Goal: Task Accomplishment & Management: Use online tool/utility

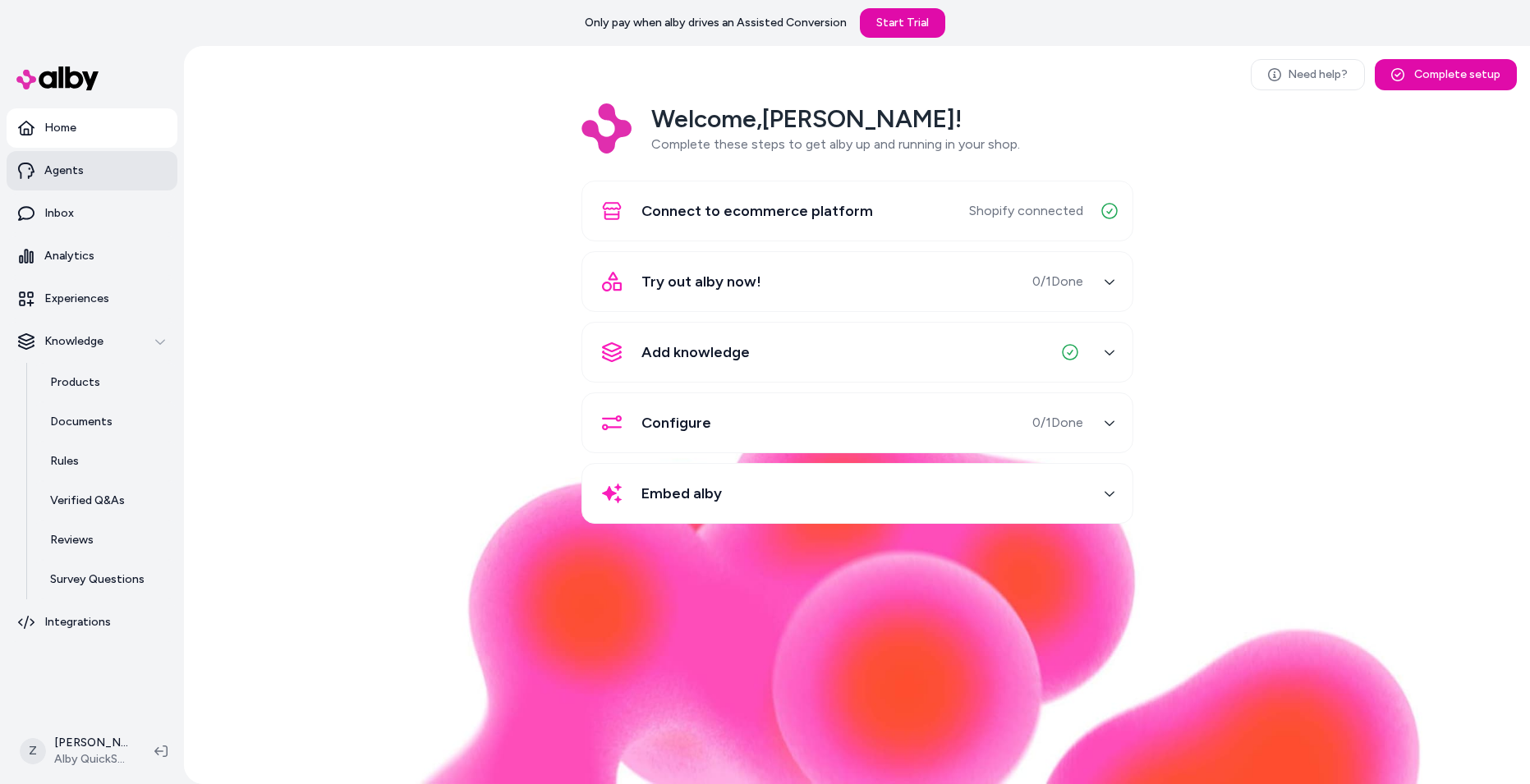
click at [61, 170] on p "Agents" at bounding box center [64, 170] width 40 height 16
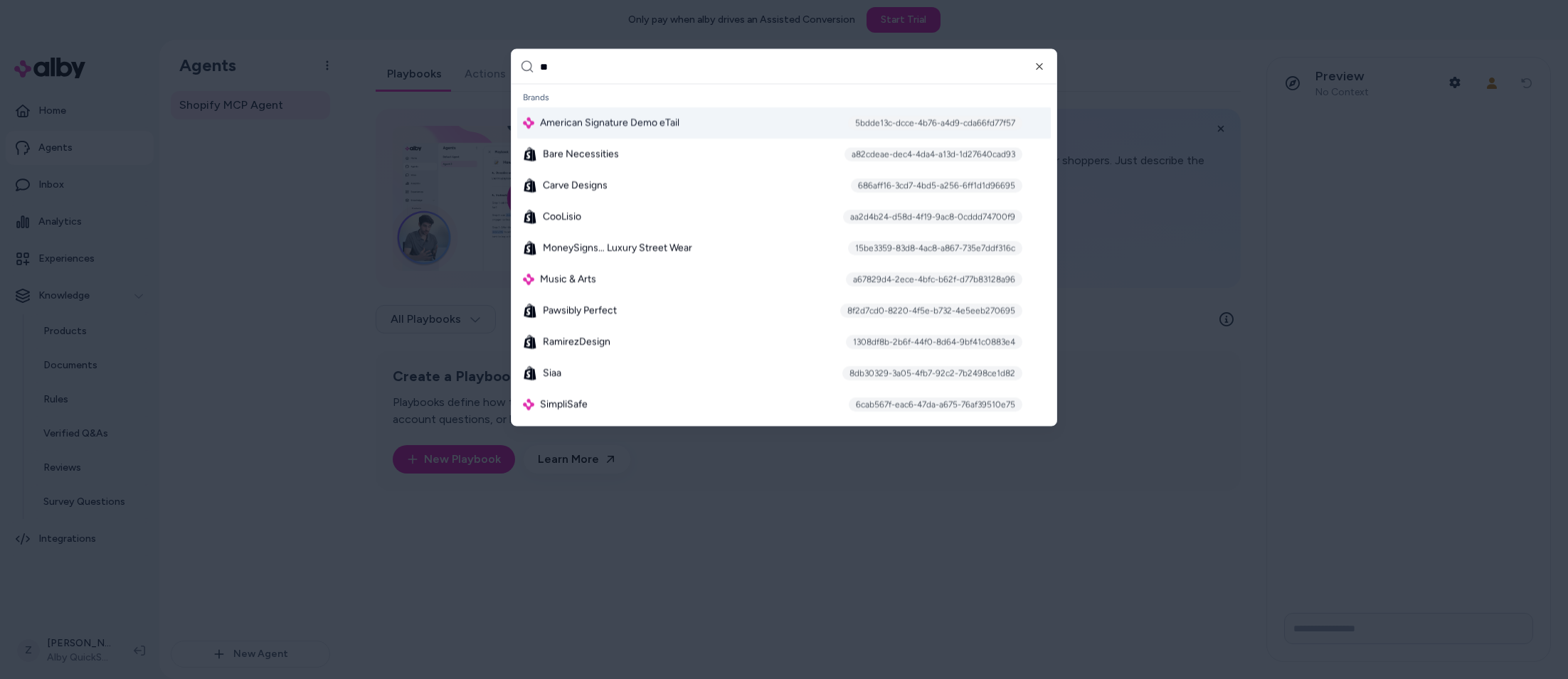
type input "***"
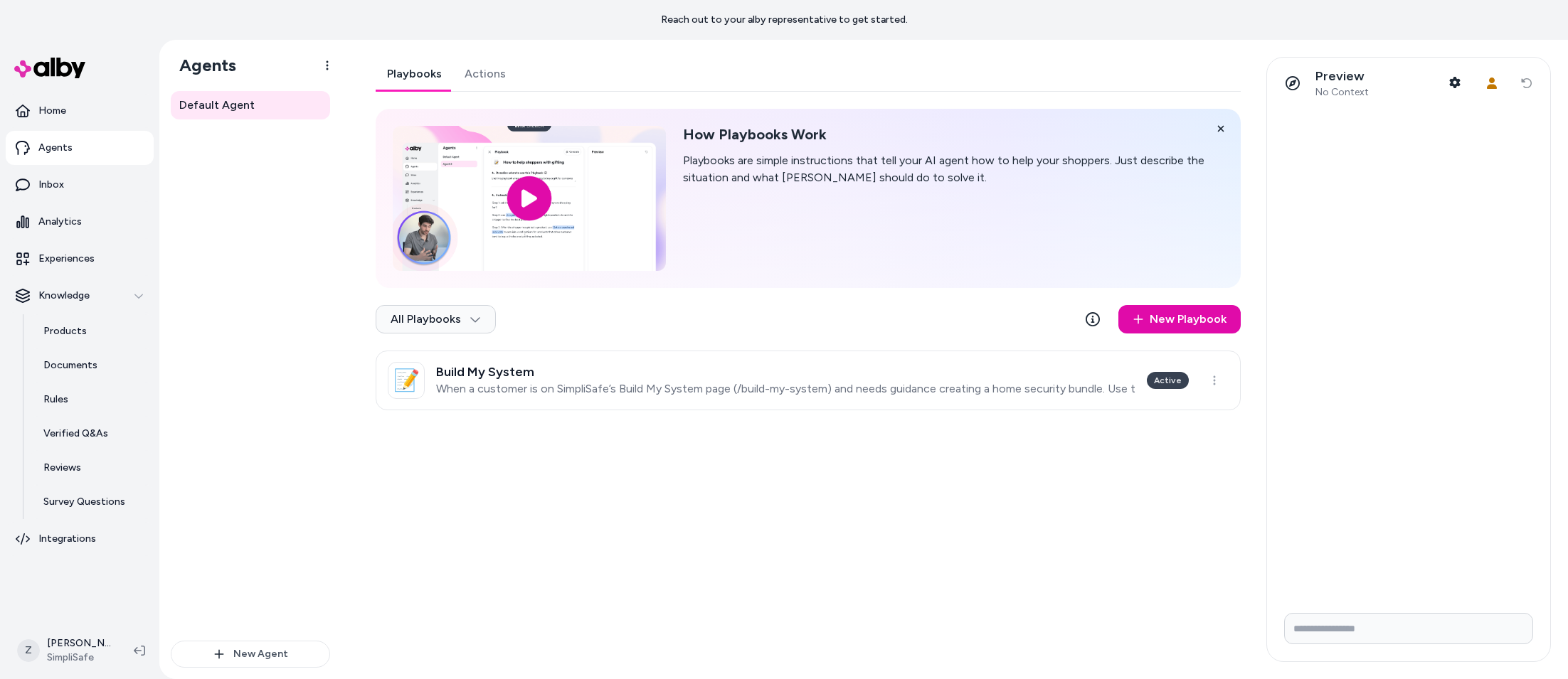
drag, startPoint x: 415, startPoint y: 69, endPoint x: 445, endPoint y: 67, distance: 30.1
click at [415, 69] on link "Playbooks" at bounding box center [414, 74] width 77 height 34
click at [1081, 314] on div "New Playbook" at bounding box center [1160, 319] width 162 height 28
click at [1089, 315] on icon at bounding box center [1092, 319] width 14 height 14
click at [400, 318] on html "Reach out to your alby representative to get started. Home Agents Inbox Analyti…" at bounding box center [784, 340] width 1568 height 679
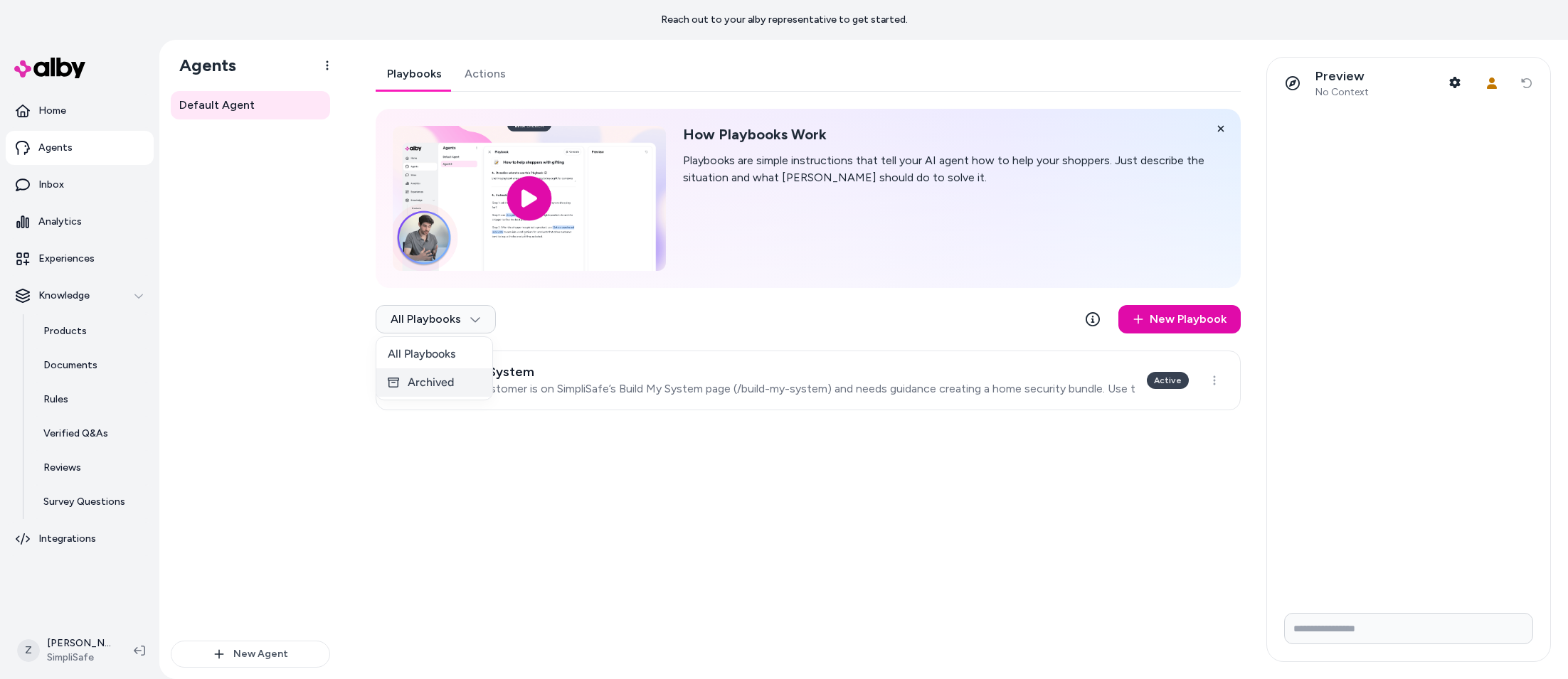
click at [430, 388] on div "Archived" at bounding box center [434, 382] width 116 height 28
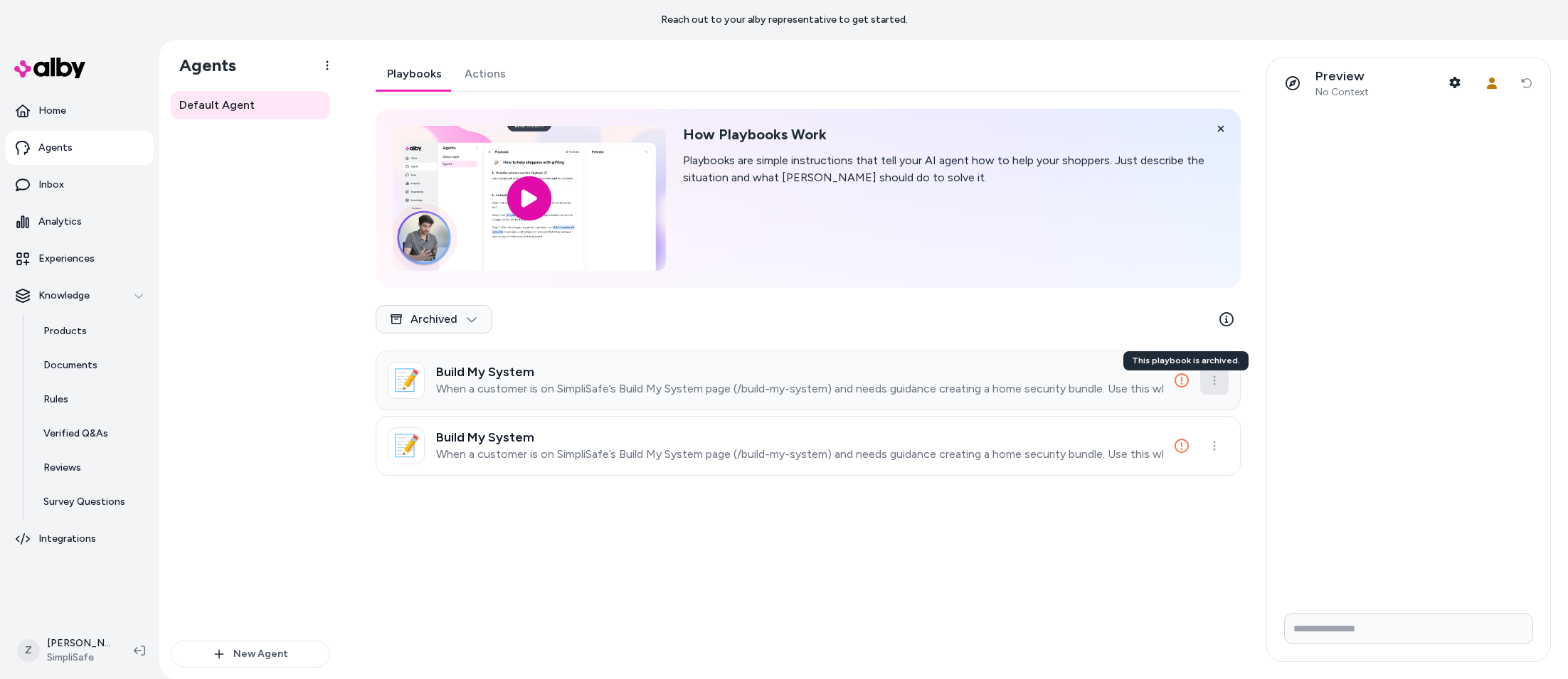
click at [1206, 377] on html "Reach out to your alby representative to get started. Home Agents Inbox Analyti…" at bounding box center [784, 340] width 1568 height 679
click at [1209, 371] on html "Reach out to your alby representative to get started. Home Agents Inbox Analyti…" at bounding box center [784, 340] width 1568 height 679
click at [1185, 382] on icon at bounding box center [1181, 380] width 14 height 14
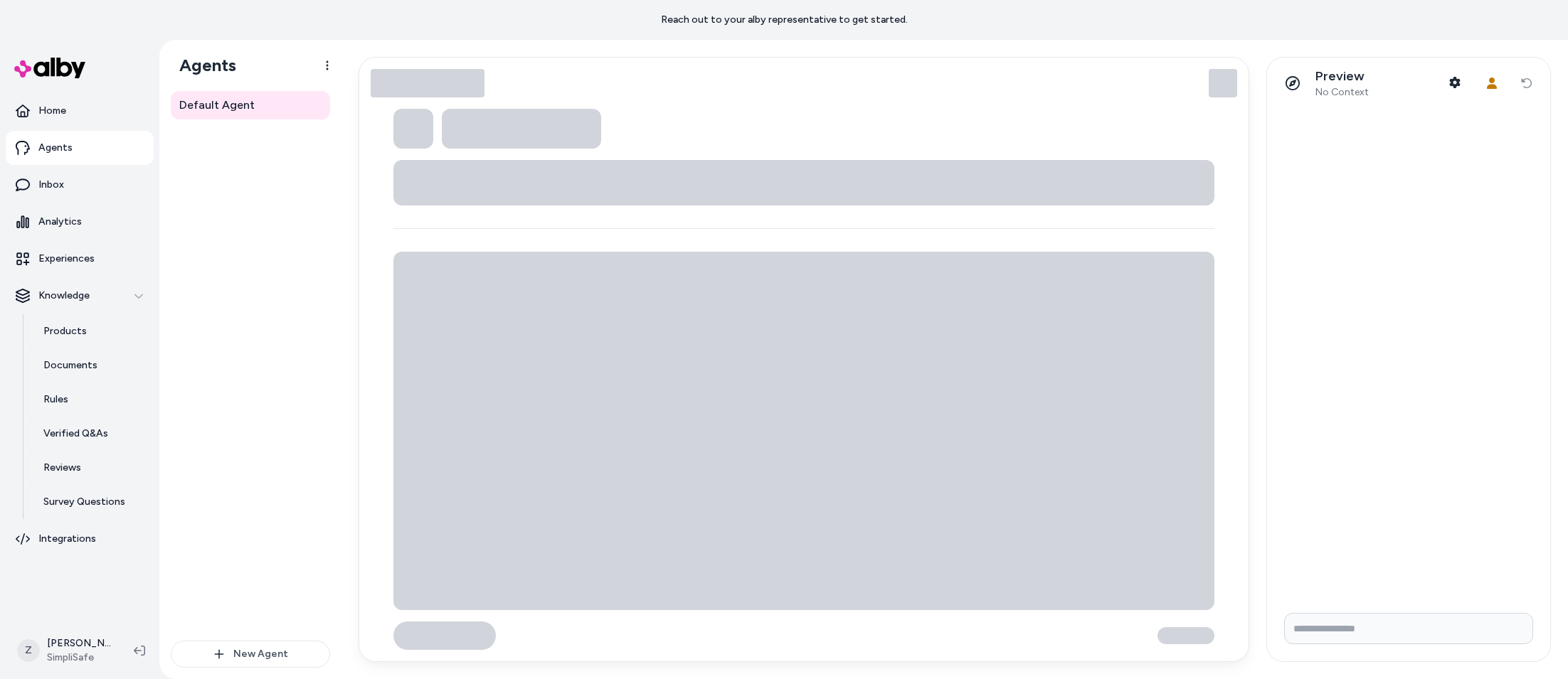
click at [978, 376] on html "Reach out to your alby representative to get started. Home Agents Inbox Analyti…" at bounding box center [784, 340] width 1568 height 679
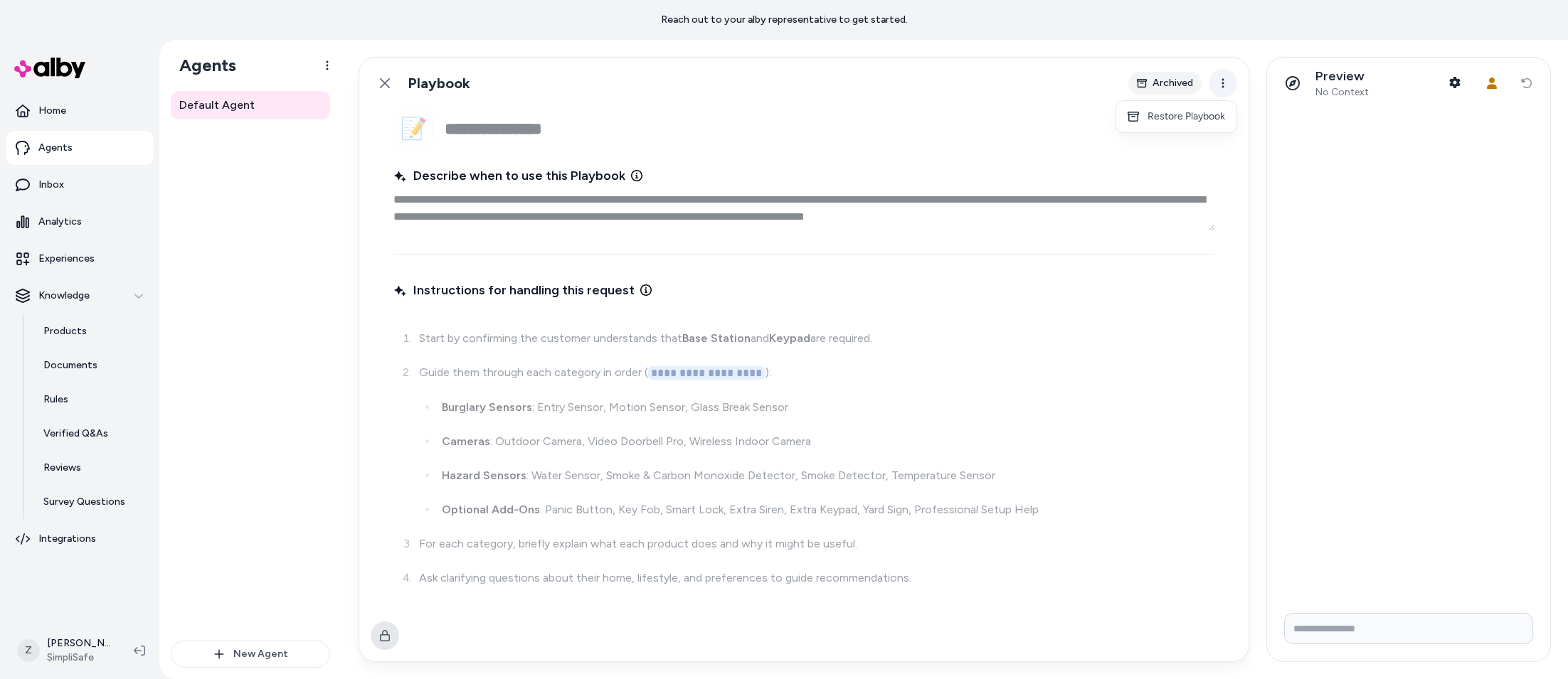
click at [1222, 91] on html "**********" at bounding box center [784, 340] width 1568 height 679
click at [1222, 90] on html "**********" at bounding box center [784, 340] width 1568 height 679
click at [382, 80] on icon at bounding box center [384, 83] width 10 height 10
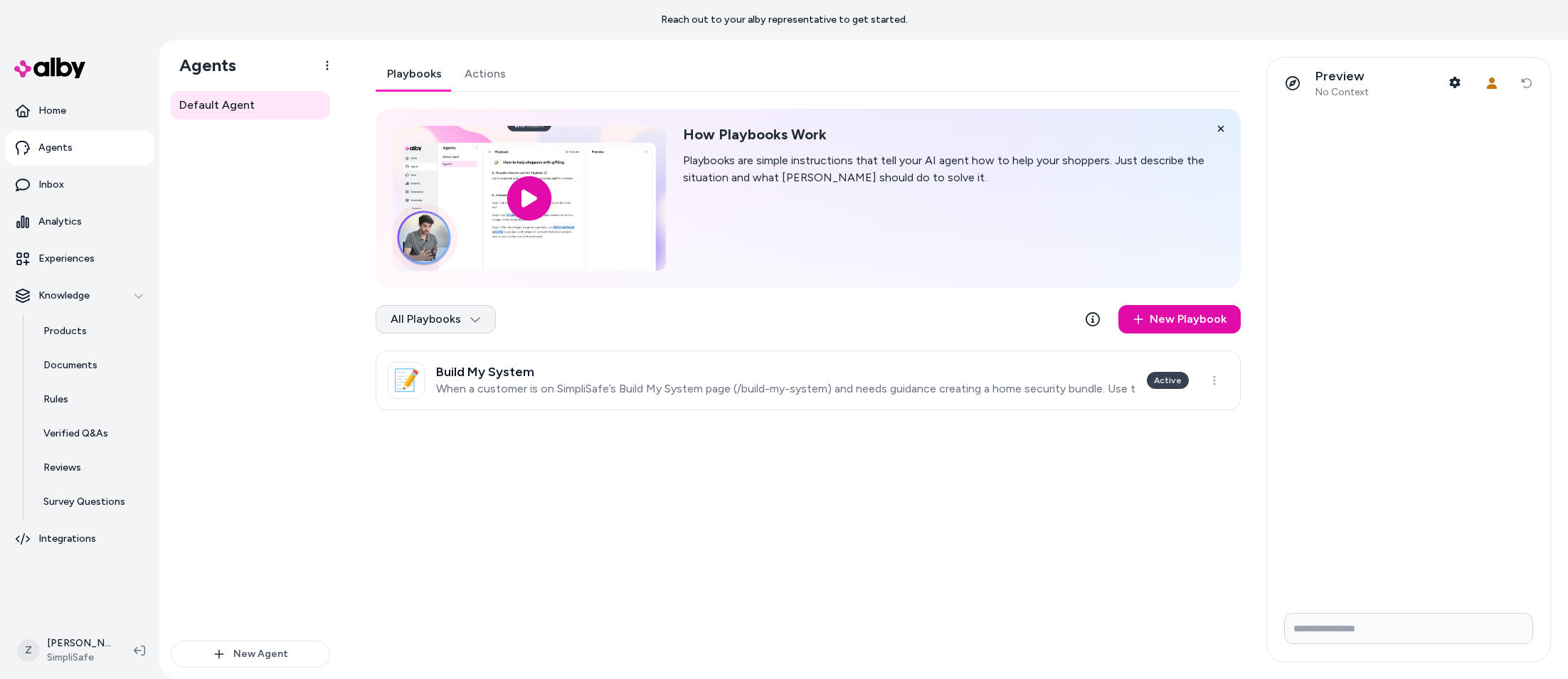
click at [454, 308] on html "Reach out to your alby representative to get started. Home Agents Inbox Analyti…" at bounding box center [784, 340] width 1568 height 679
click at [465, 368] on h3 "Build My System" at bounding box center [786, 371] width 700 height 14
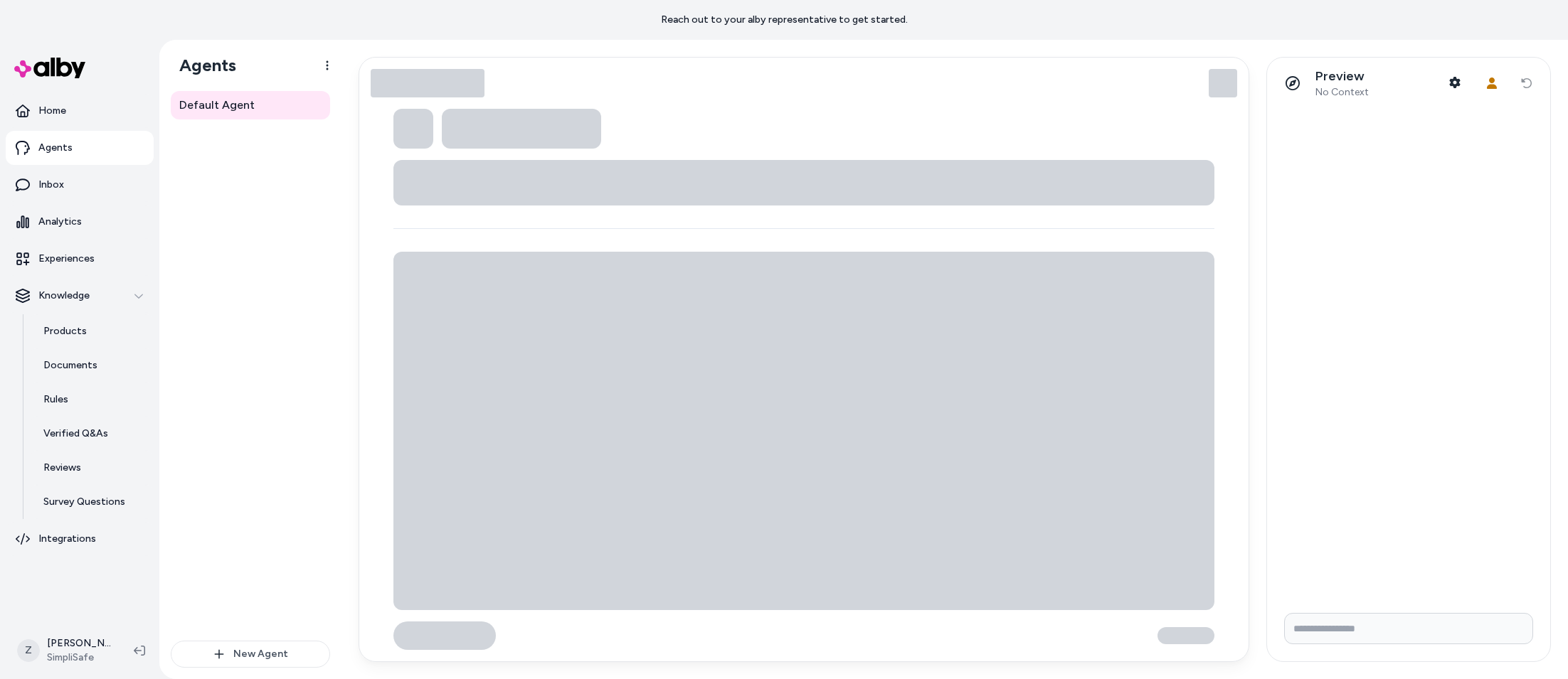
type textarea "*"
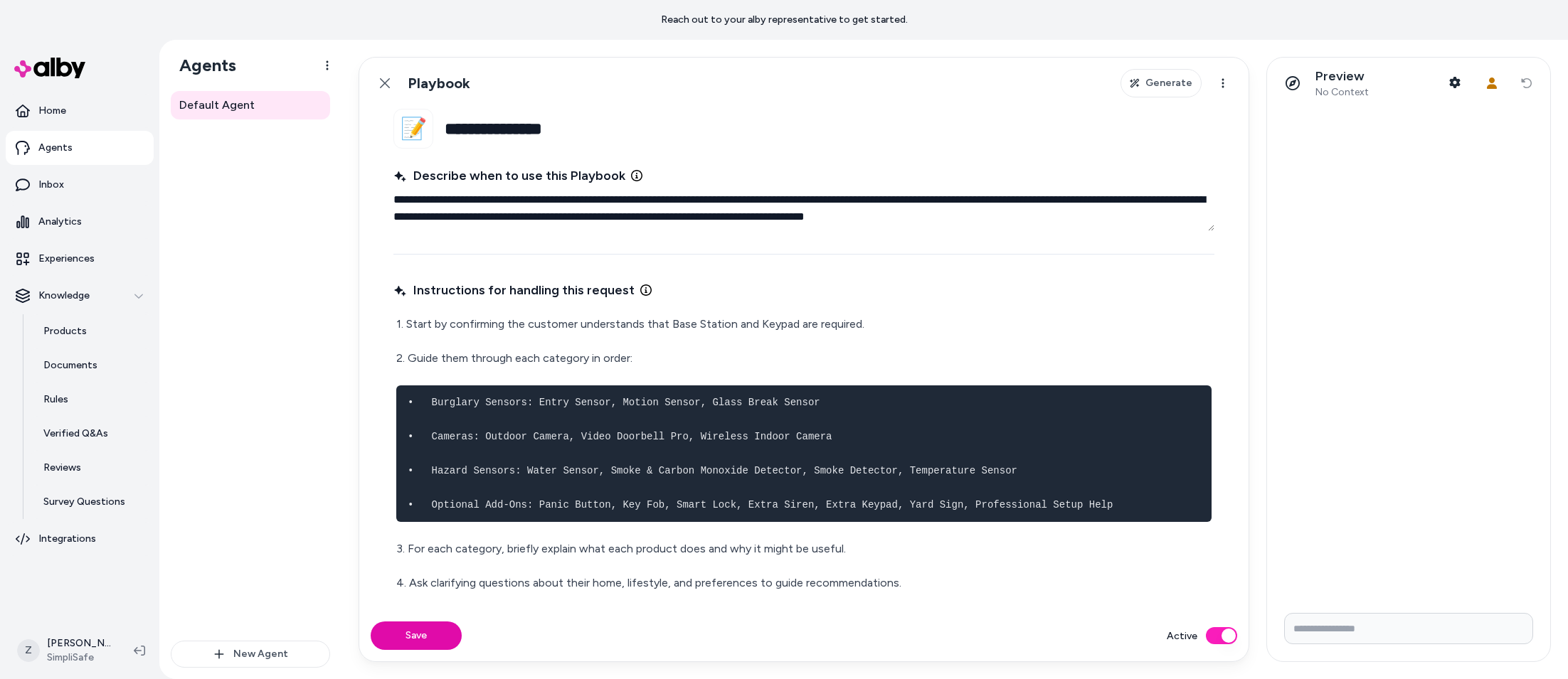
click at [380, 64] on div "Back Playbook Generate Actions" at bounding box center [804, 84] width 889 height 52
click at [381, 84] on icon at bounding box center [385, 83] width 12 height 12
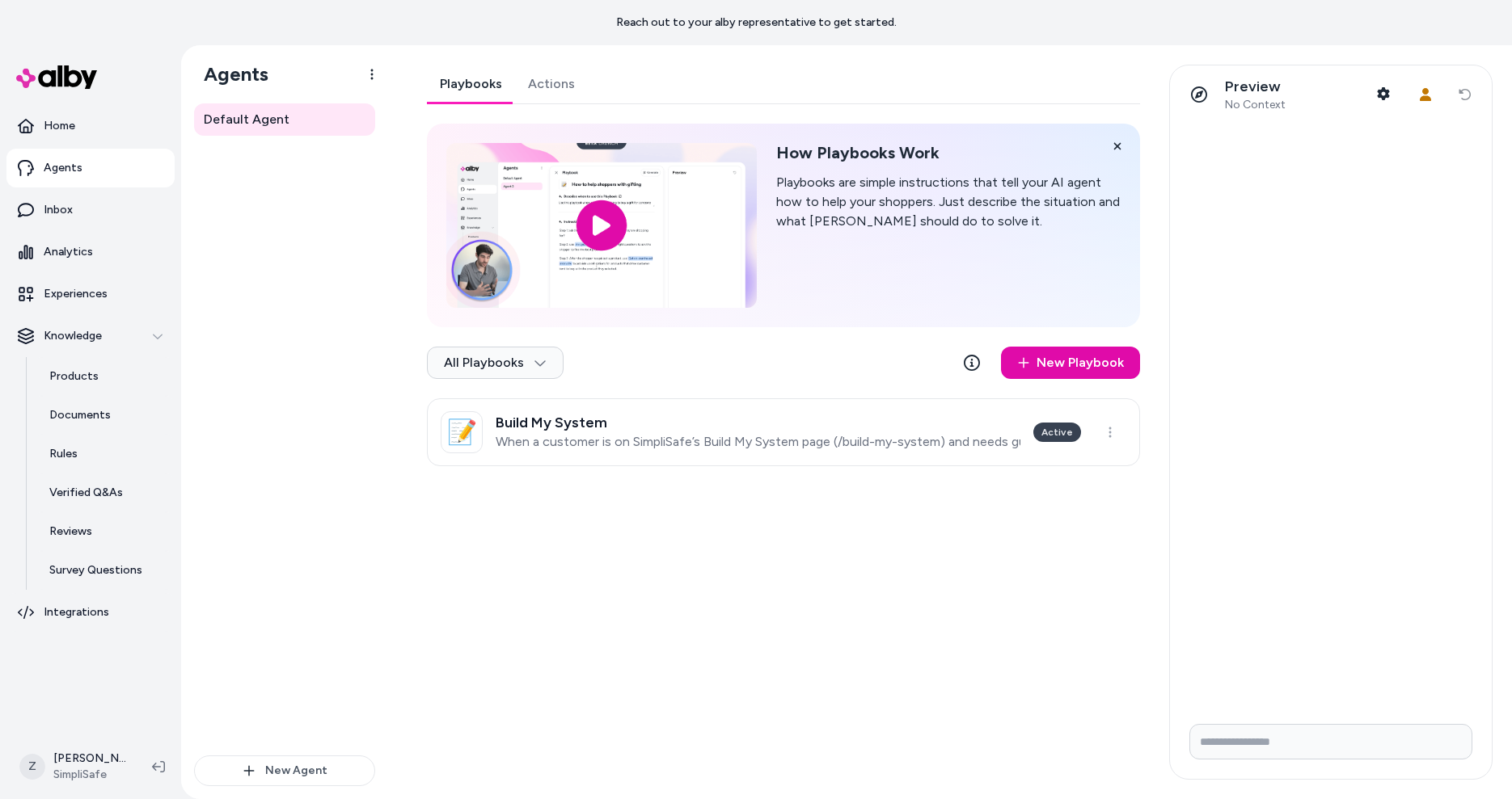
click at [596, 387] on div "All Playbooks New Playbook" at bounding box center [784, 365] width 713 height 65
click at [554, 378] on div "All Playbooks New Playbook" at bounding box center [784, 365] width 713 height 65
click at [545, 365] on html "Reach out to your alby representative to get started. Home Agents Inbox Analyti…" at bounding box center [756, 399] width 1512 height 799
click at [516, 426] on div "Archived" at bounding box center [493, 435] width 131 height 32
